Goal: Find specific page/section: Find specific page/section

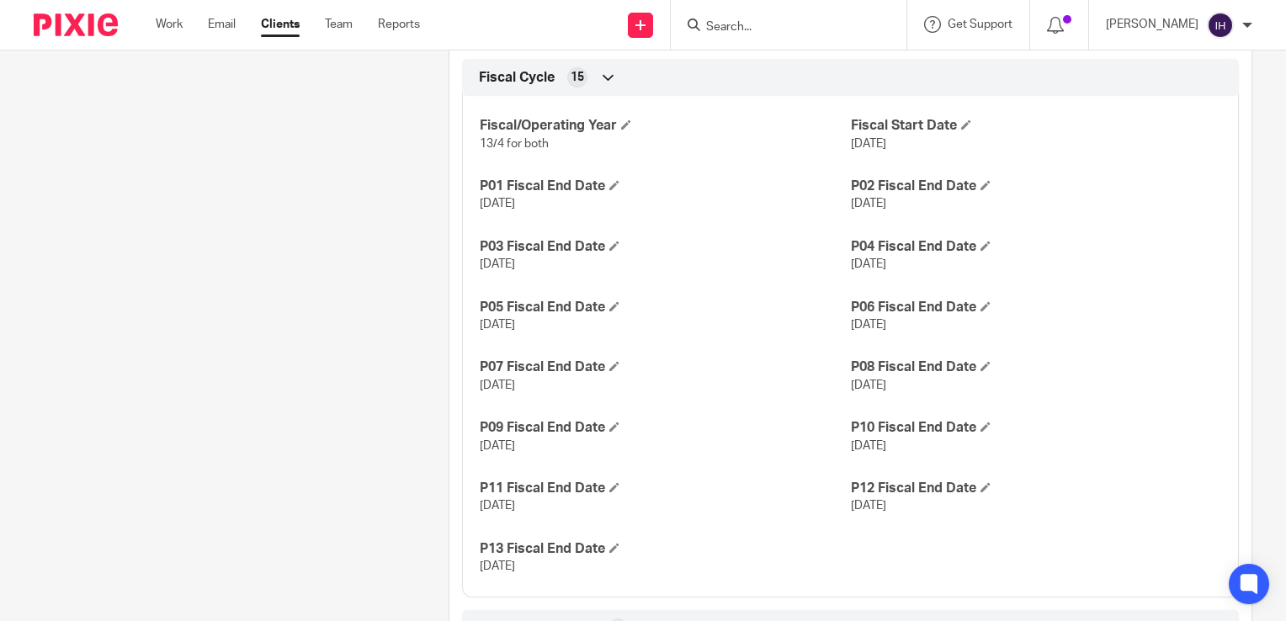
scroll to position [1299, 0]
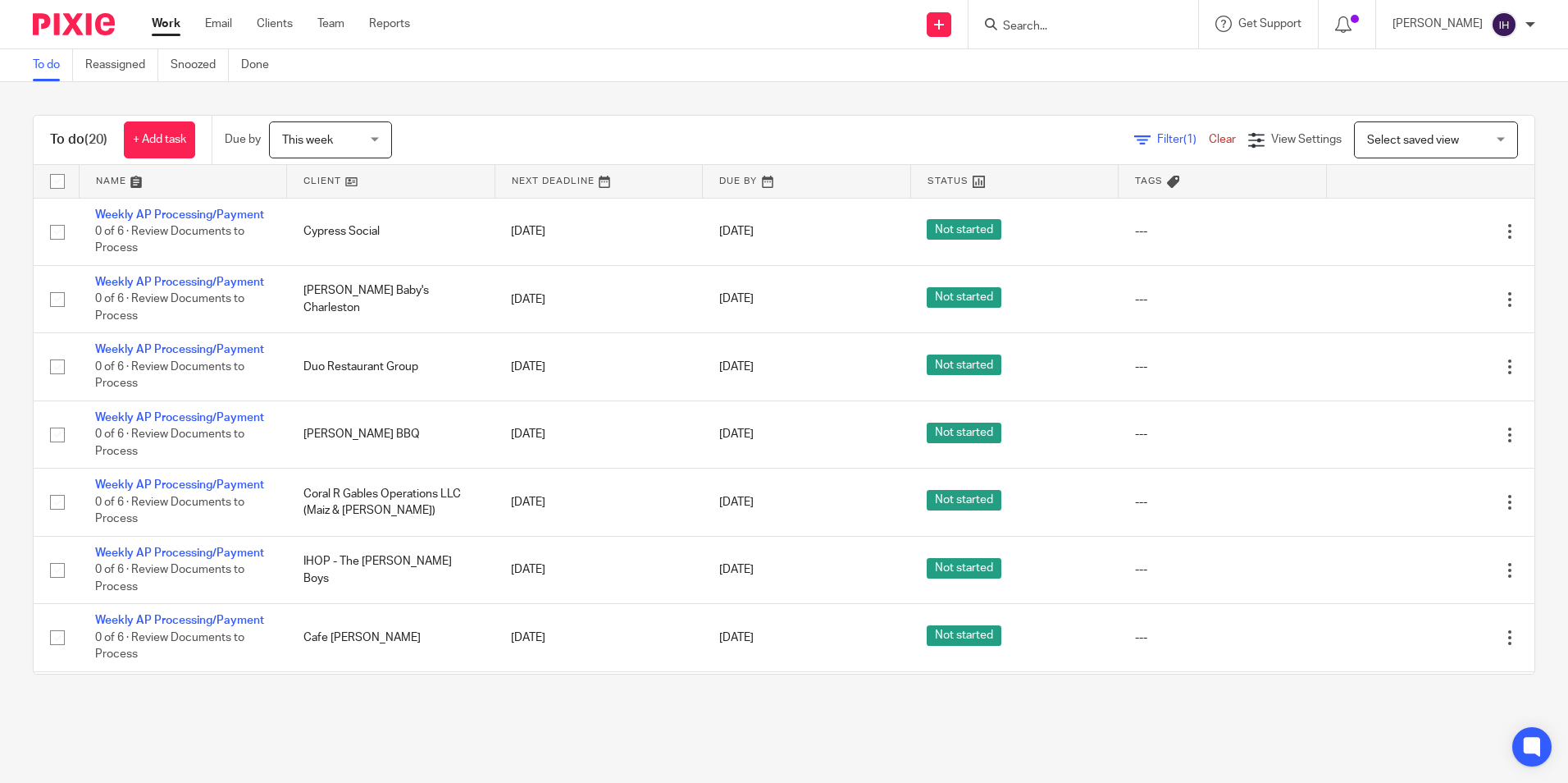
click at [56, 175] on input "checkbox" at bounding box center [57, 181] width 31 height 31
checkbox input "true"
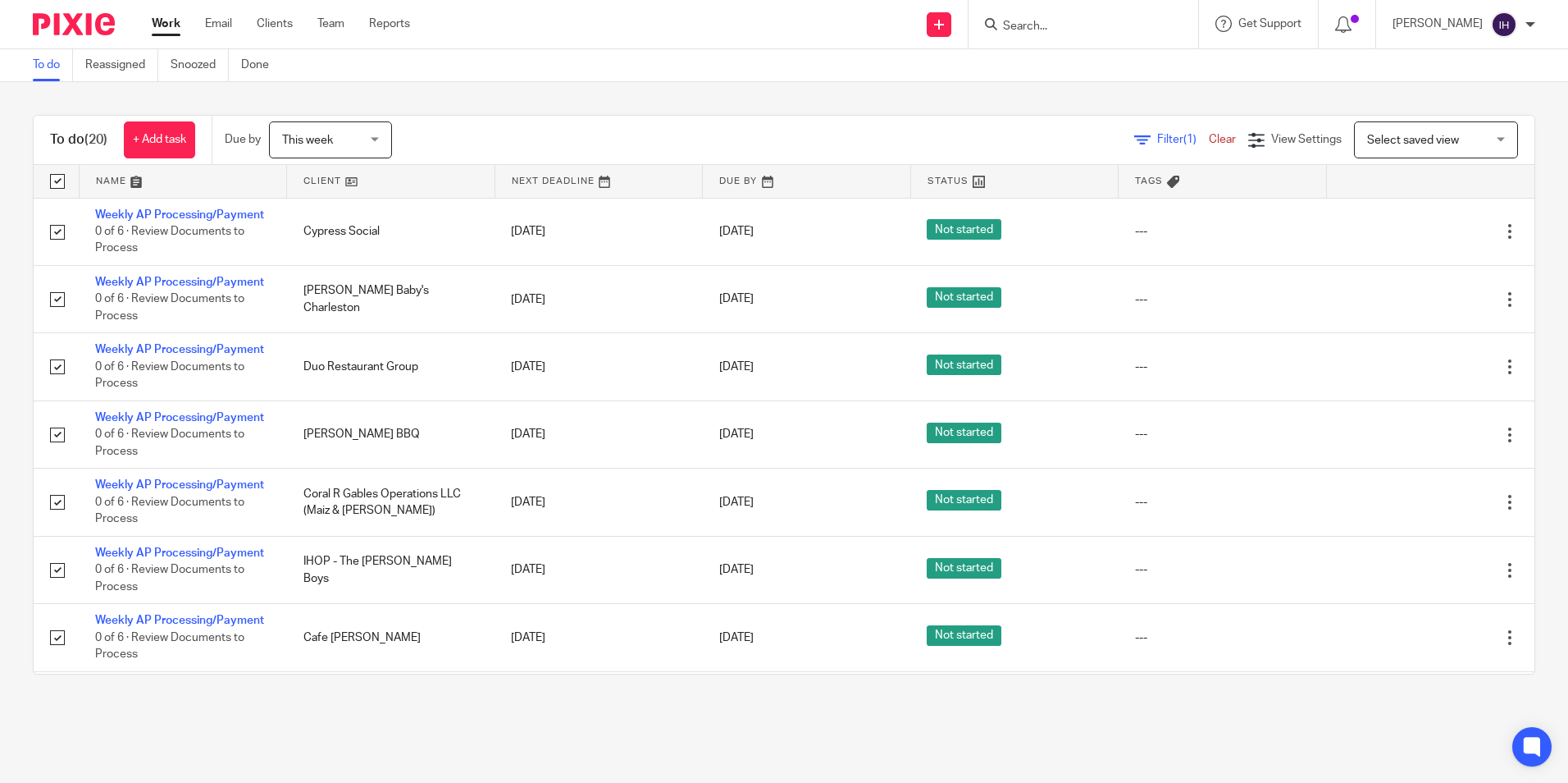
checkbox input "true"
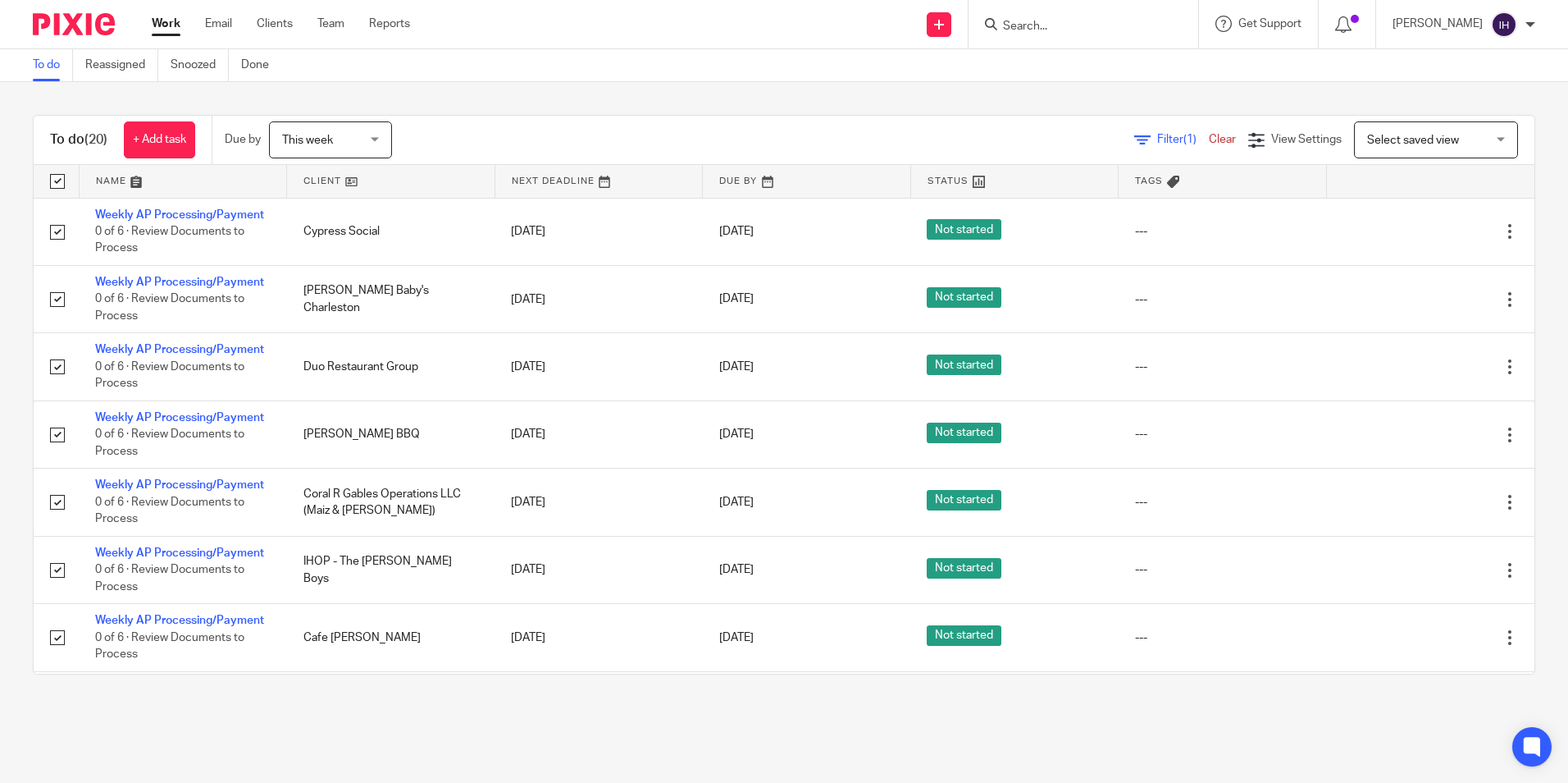
checkbox input "true"
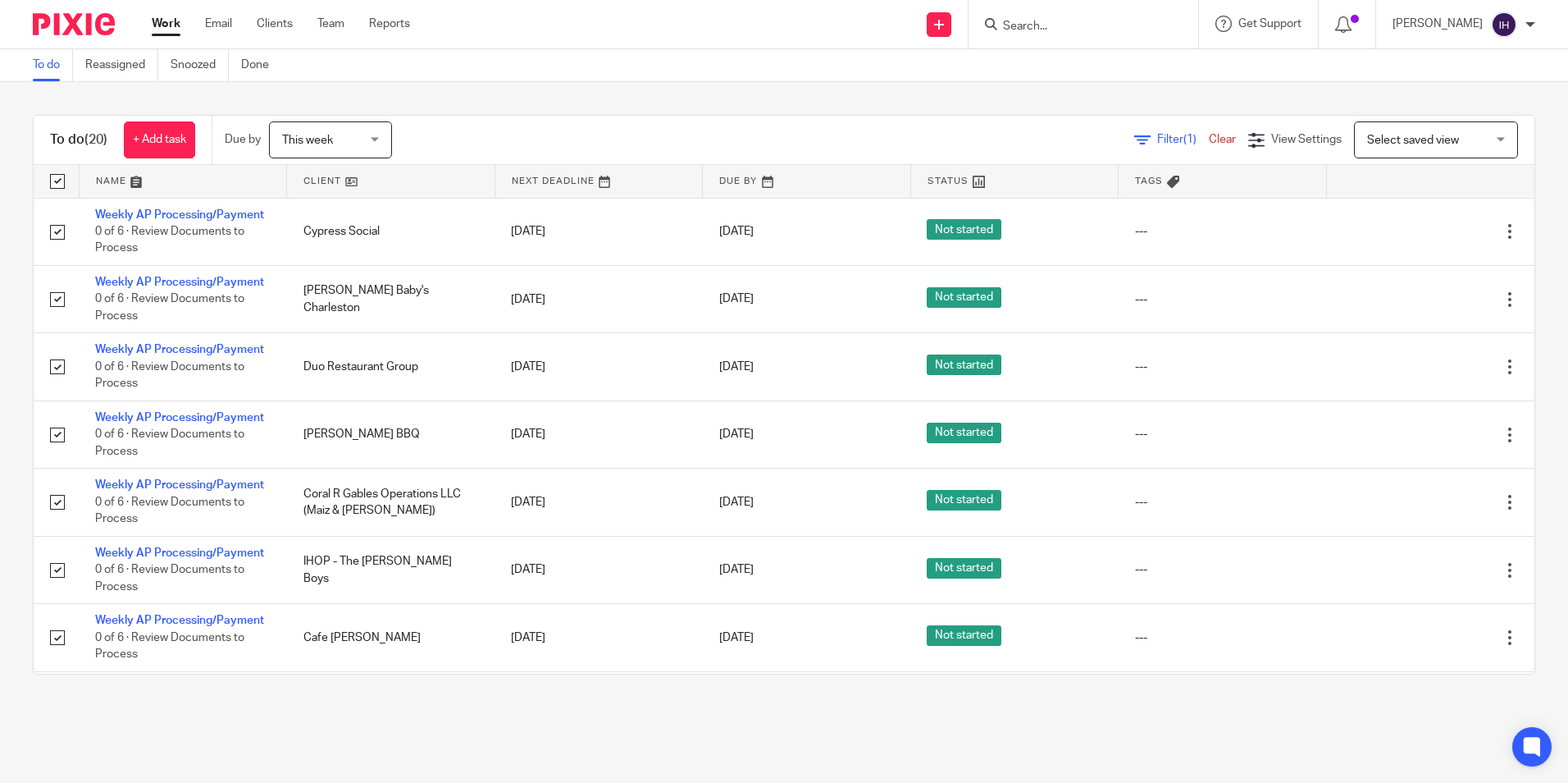
checkbox input "true"
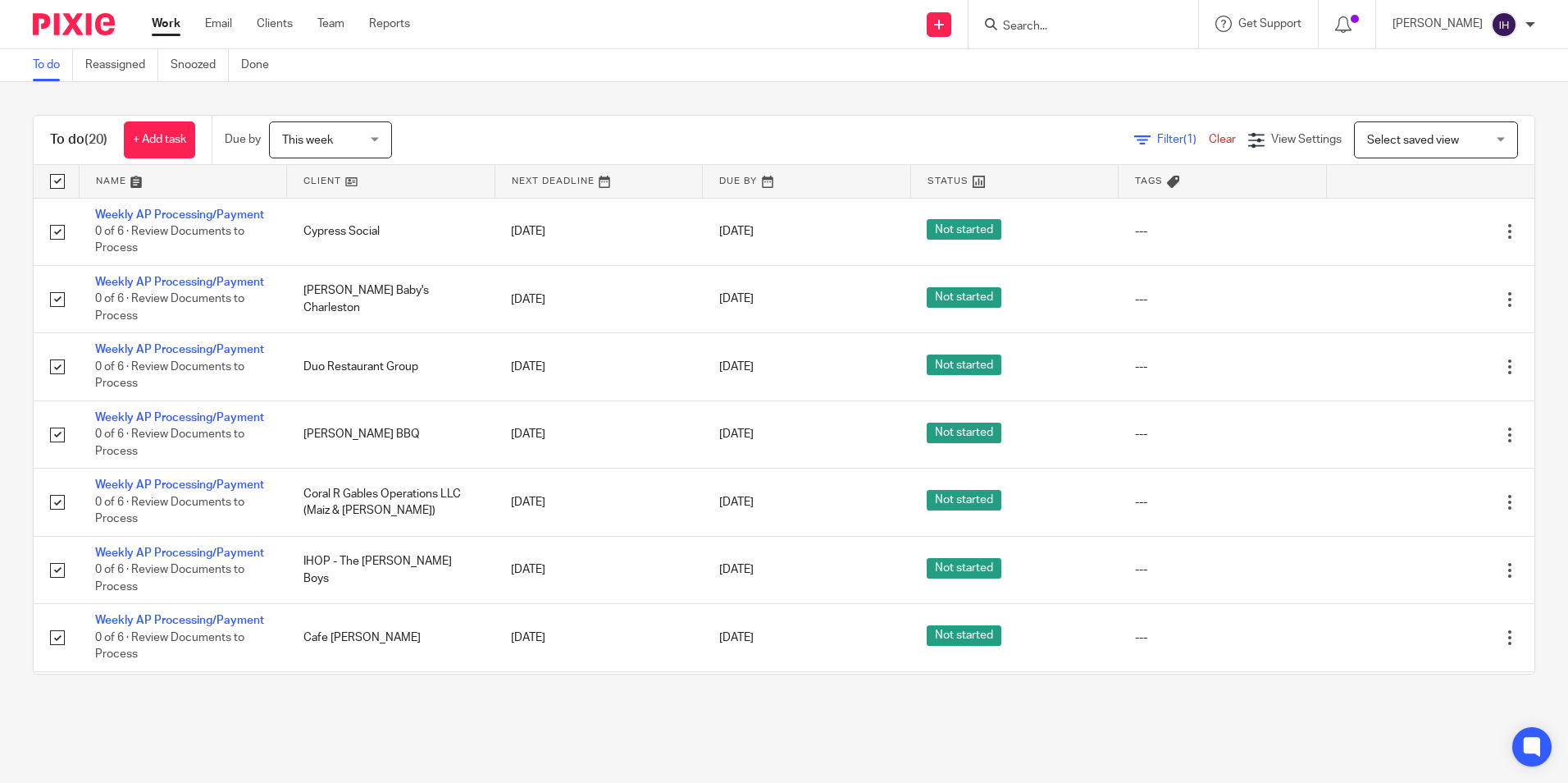
checkbox input "true"
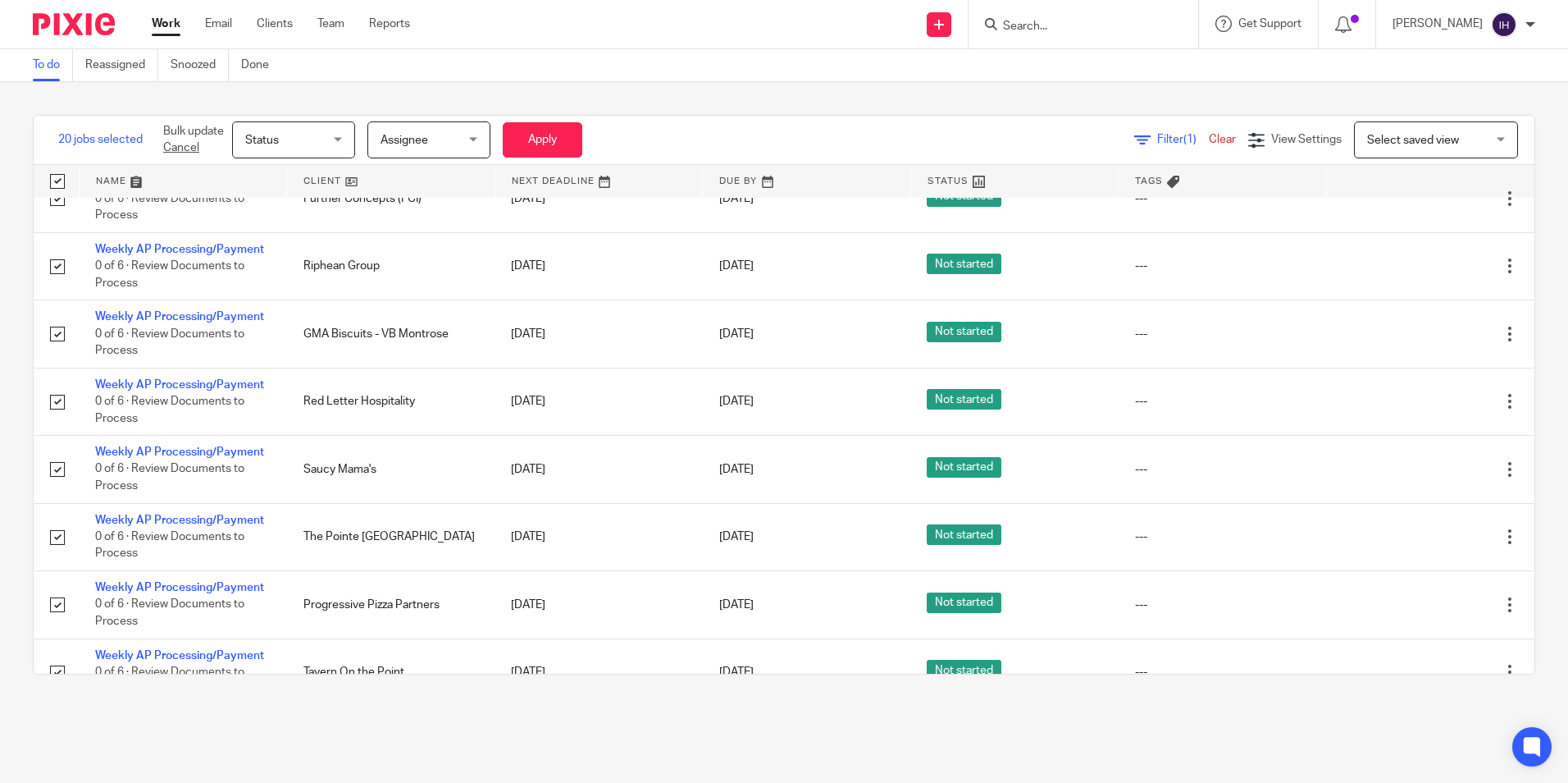
scroll to position [859, 0]
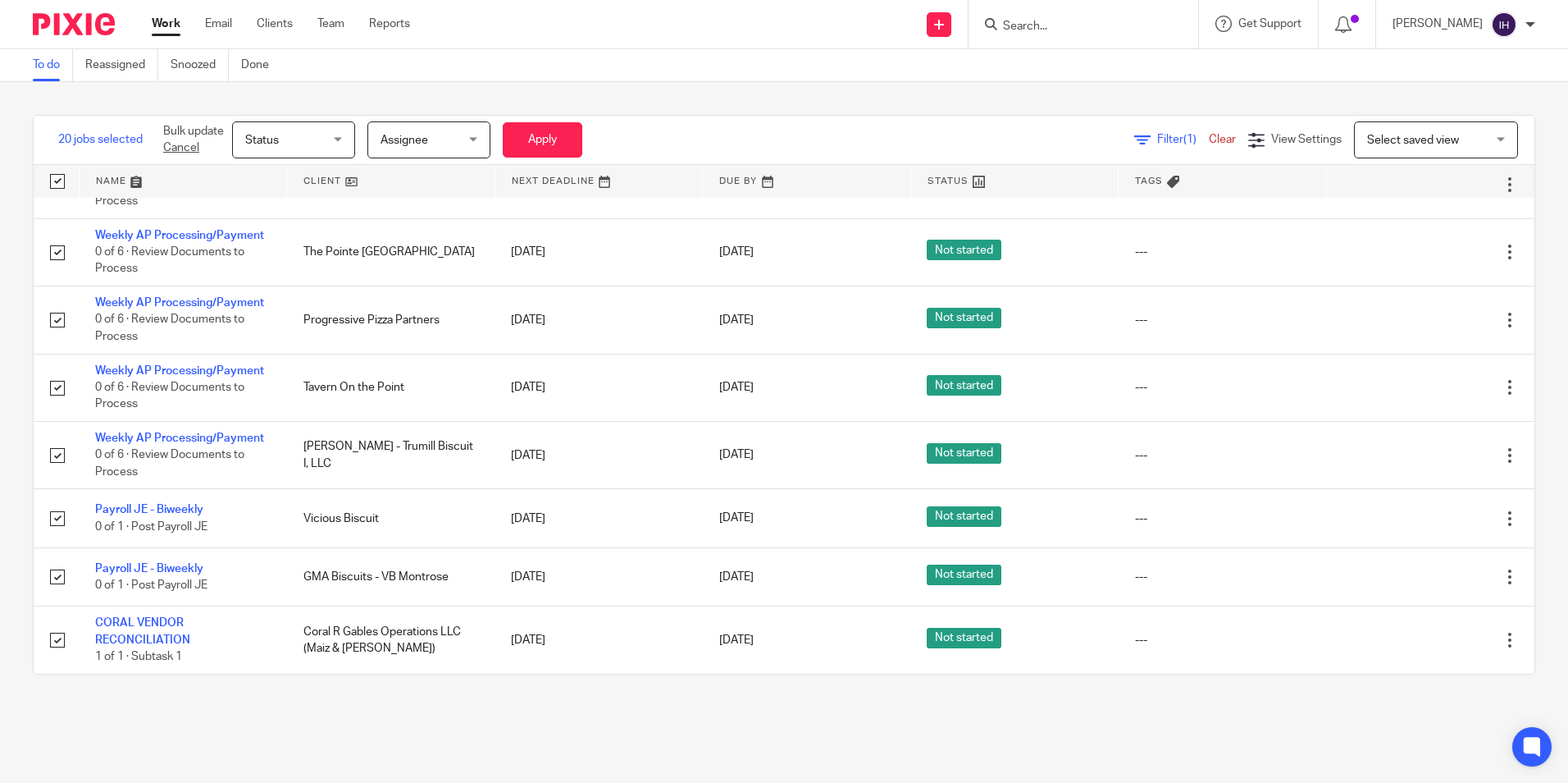
click at [1038, 33] on input "Search" at bounding box center [1075, 26] width 147 height 15
type input "ihop"
click button "submit" at bounding box center [0, 0] width 0 height 0
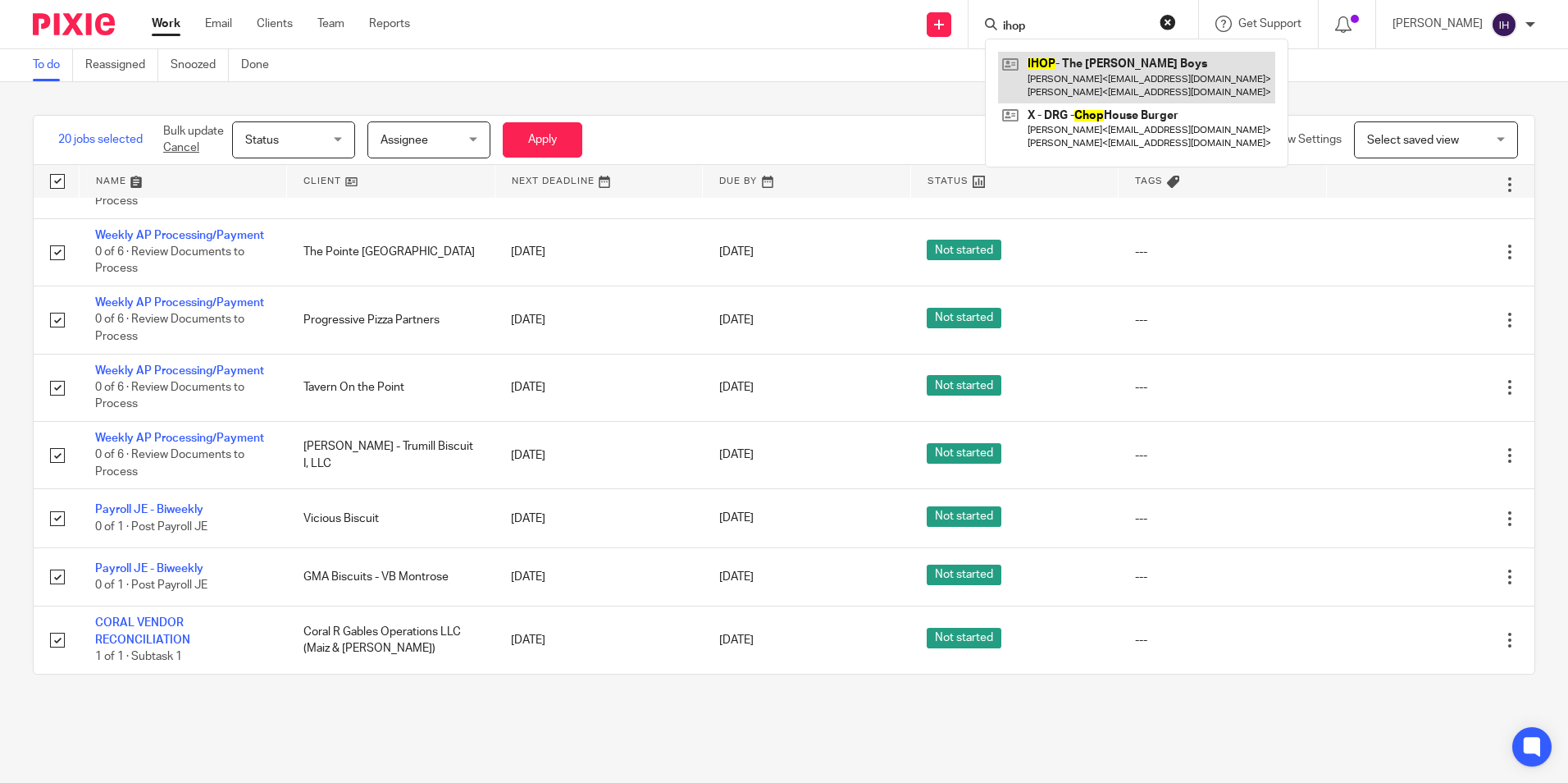
click at [1071, 68] on link at bounding box center [1136, 77] width 277 height 51
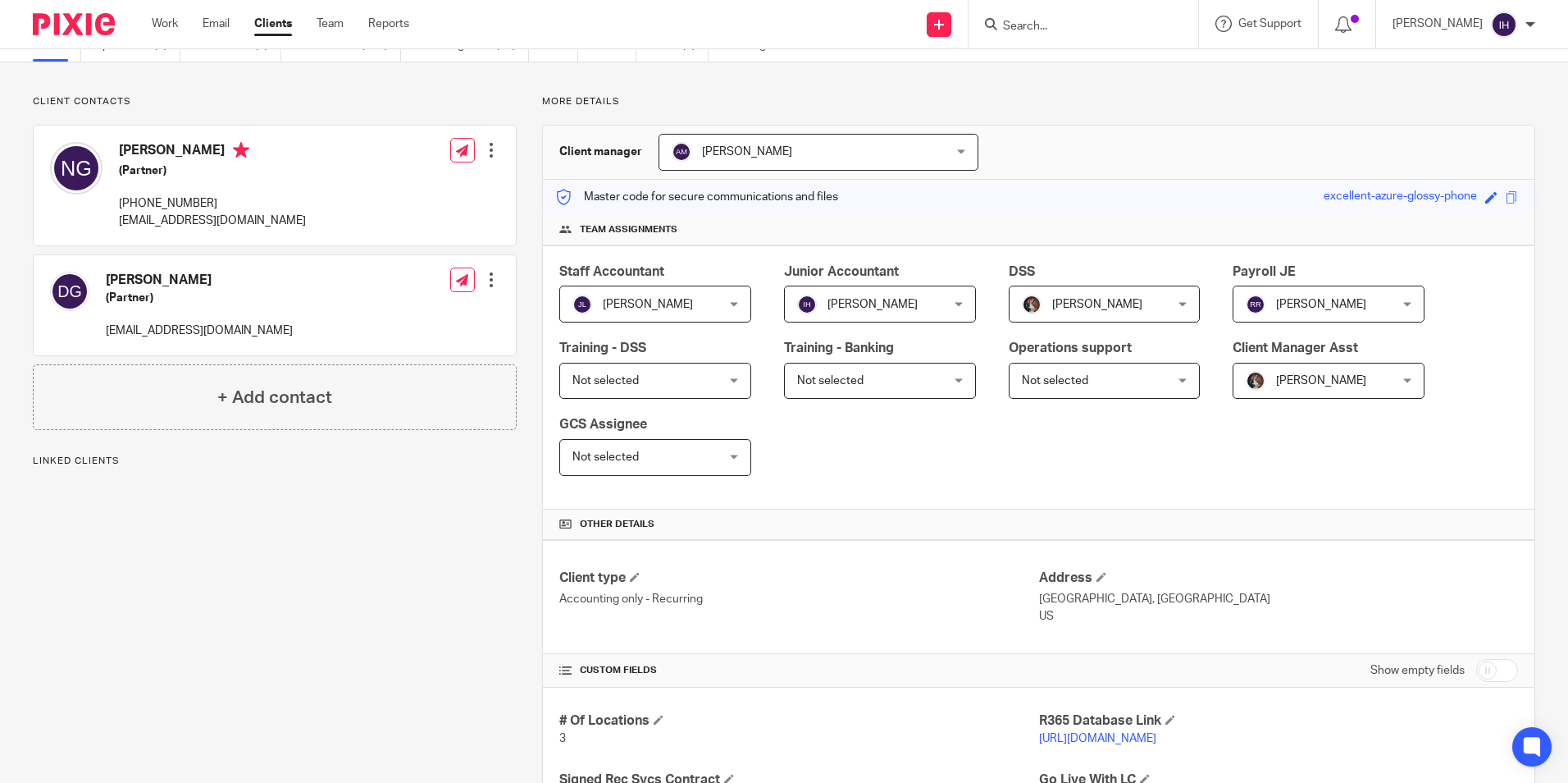
scroll to position [82, 0]
